Goal: Transaction & Acquisition: Purchase product/service

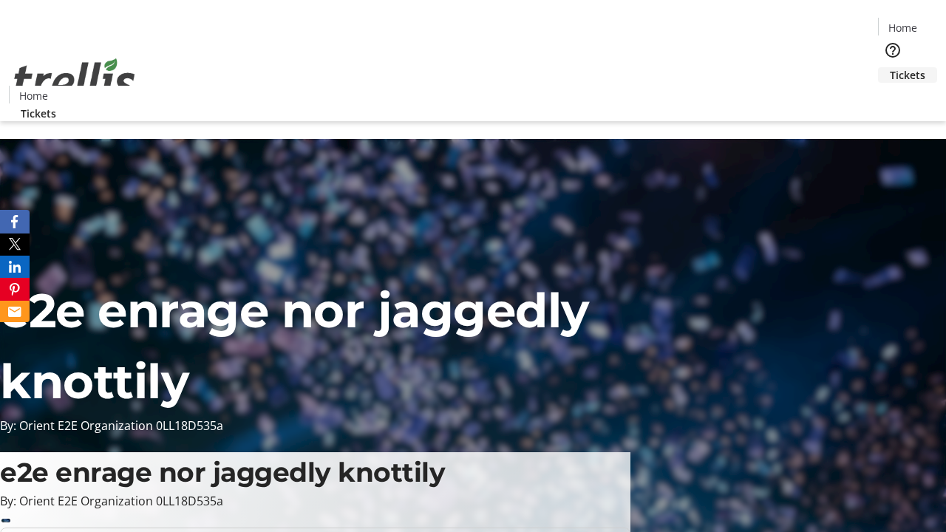
click at [890, 67] on span "Tickets" at bounding box center [907, 75] width 35 height 16
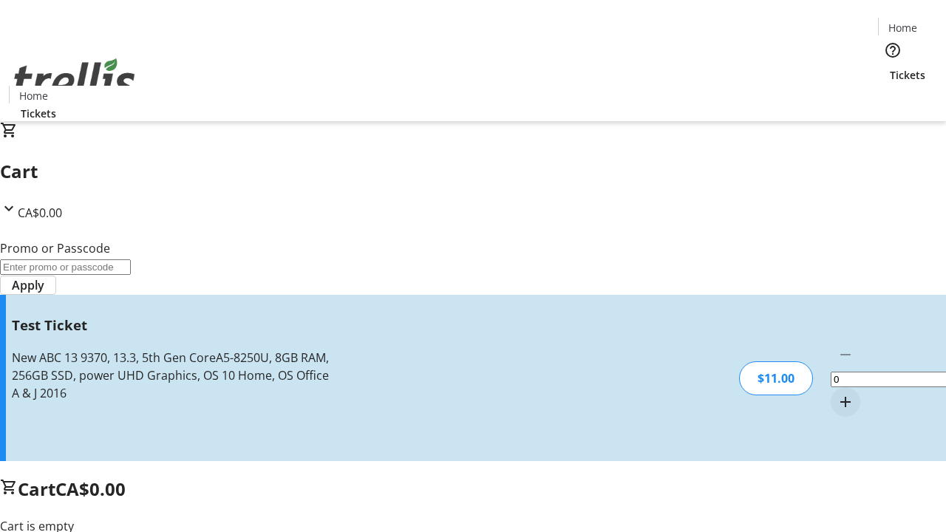
click at [837, 393] on mat-icon "Increment by one" at bounding box center [846, 402] width 18 height 18
type input "1"
type input "UNLOCK"
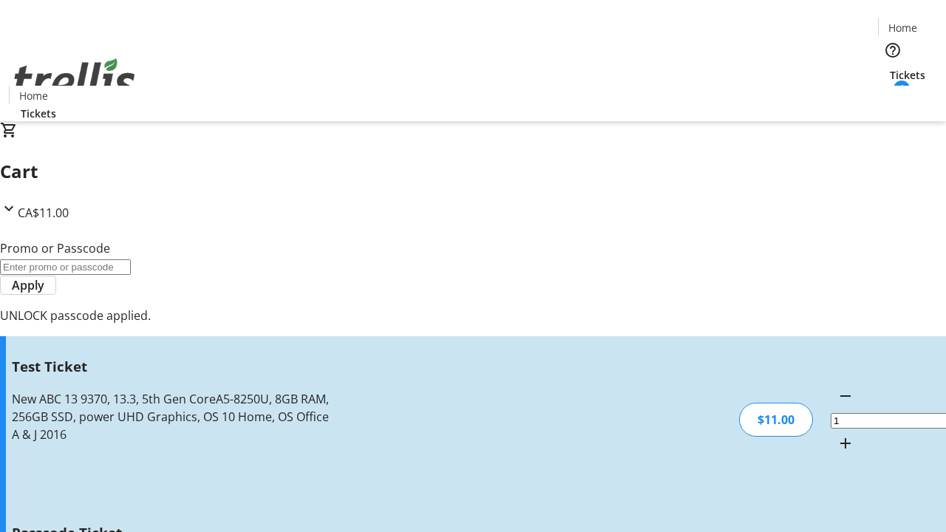
type input "5"
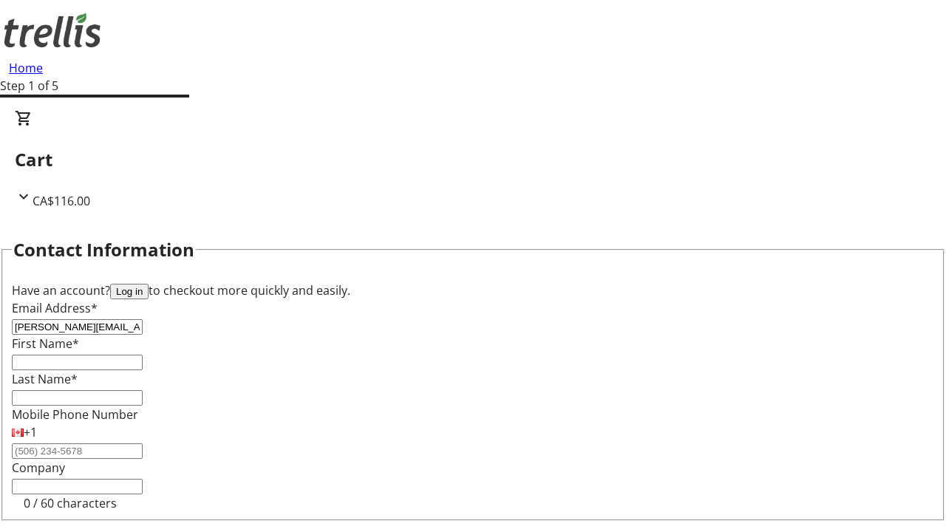
type input "[PERSON_NAME][EMAIL_ADDRESS][DOMAIN_NAME]"
type input "[PERSON_NAME]"
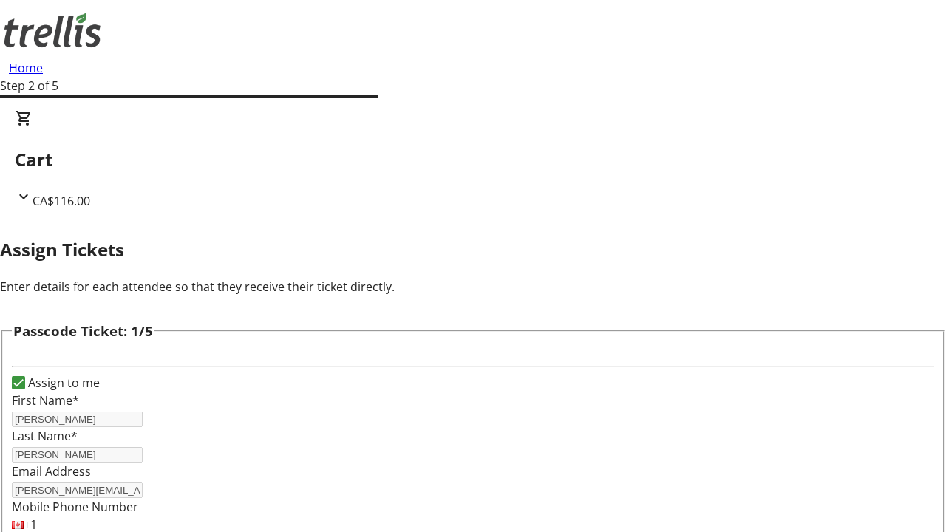
type input "[PERSON_NAME]"
type input "Bins"
type input "Candida"
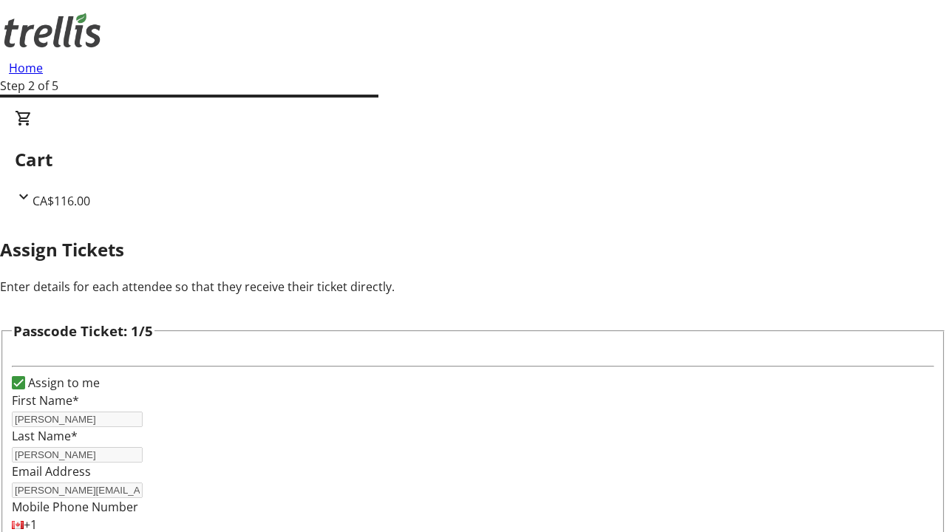
type input "[PERSON_NAME]"
checkbox input "true"
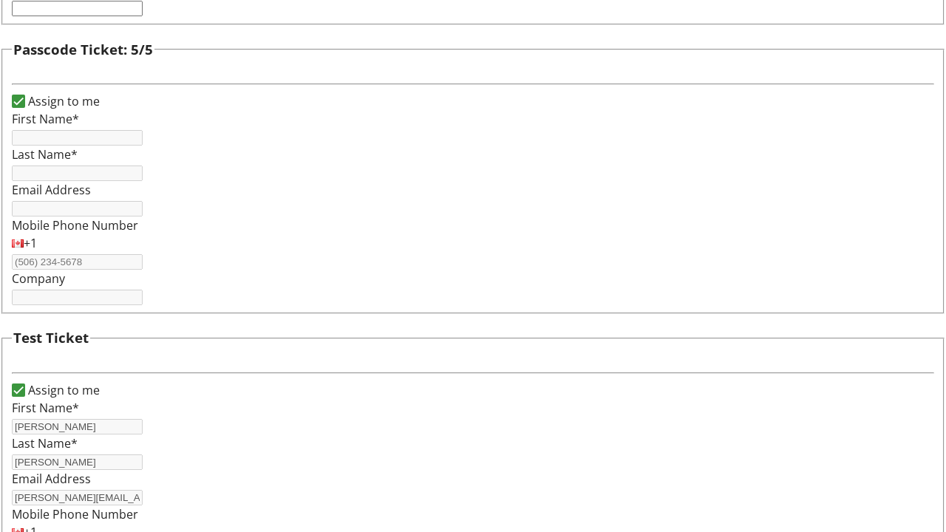
type input "[PERSON_NAME]"
type input "[PERSON_NAME][EMAIL_ADDRESS][DOMAIN_NAME]"
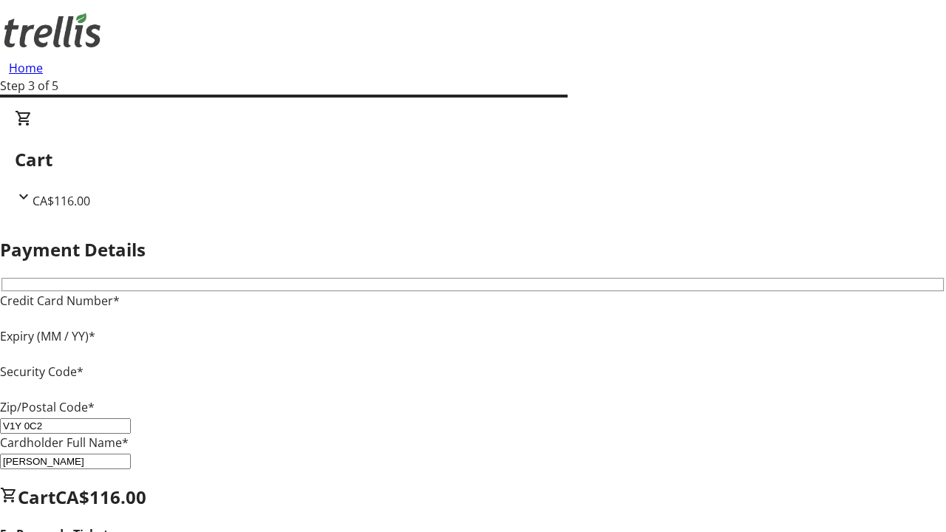
type input "V1Y 0C2"
